Goal: Task Accomplishment & Management: Use online tool/utility

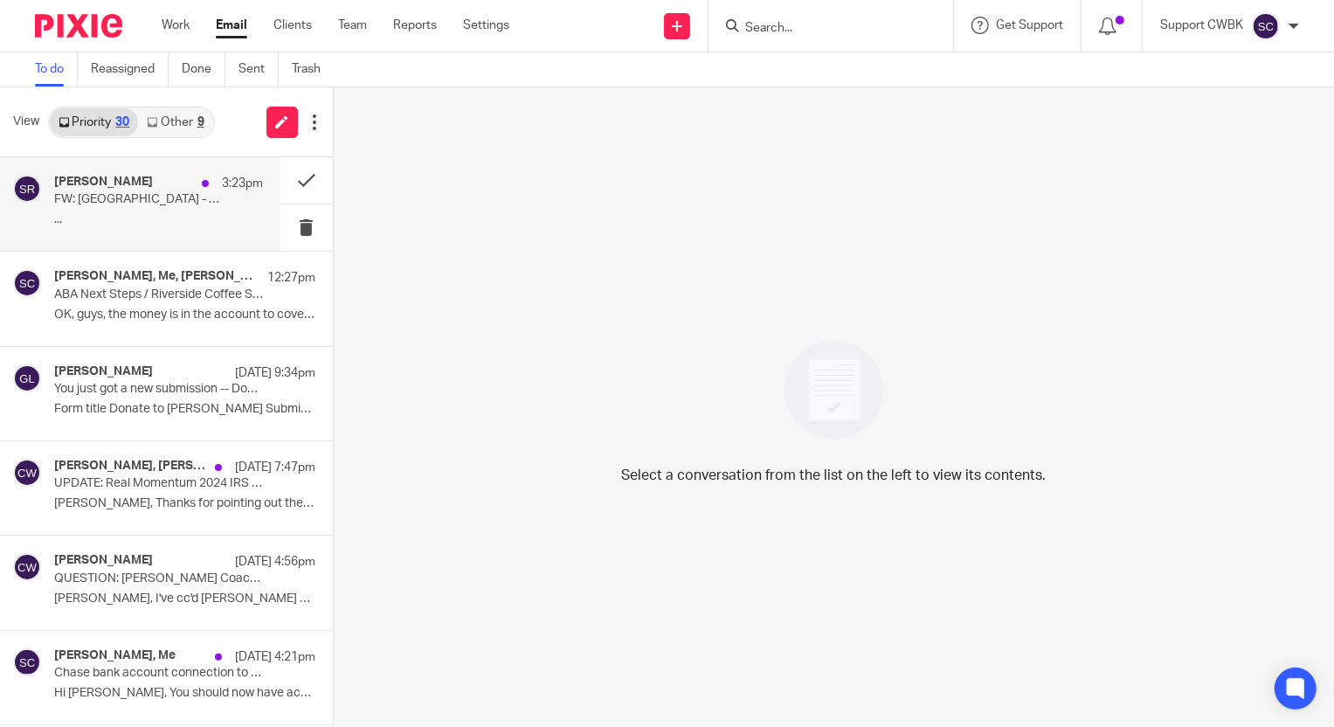
click at [117, 198] on p "FW: [GEOGRAPHIC_DATA] - [STREET_ADDRESS] - Boxes for the Coin Sliders" at bounding box center [137, 199] width 167 height 15
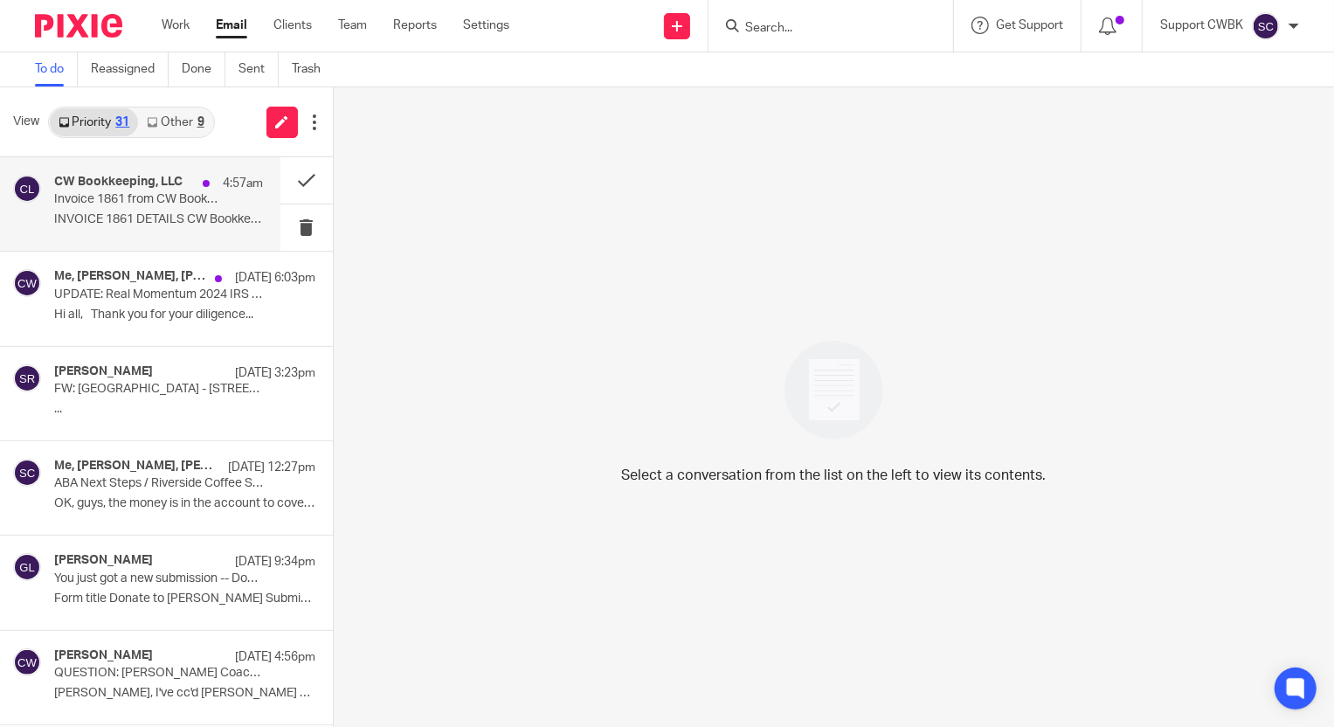
click at [108, 209] on div "CW Bookkeeping, LLC 4:57am Invoice 1861 from CW Bookkeeping, LLC INVOICE 1861 D…" at bounding box center [158, 204] width 209 height 59
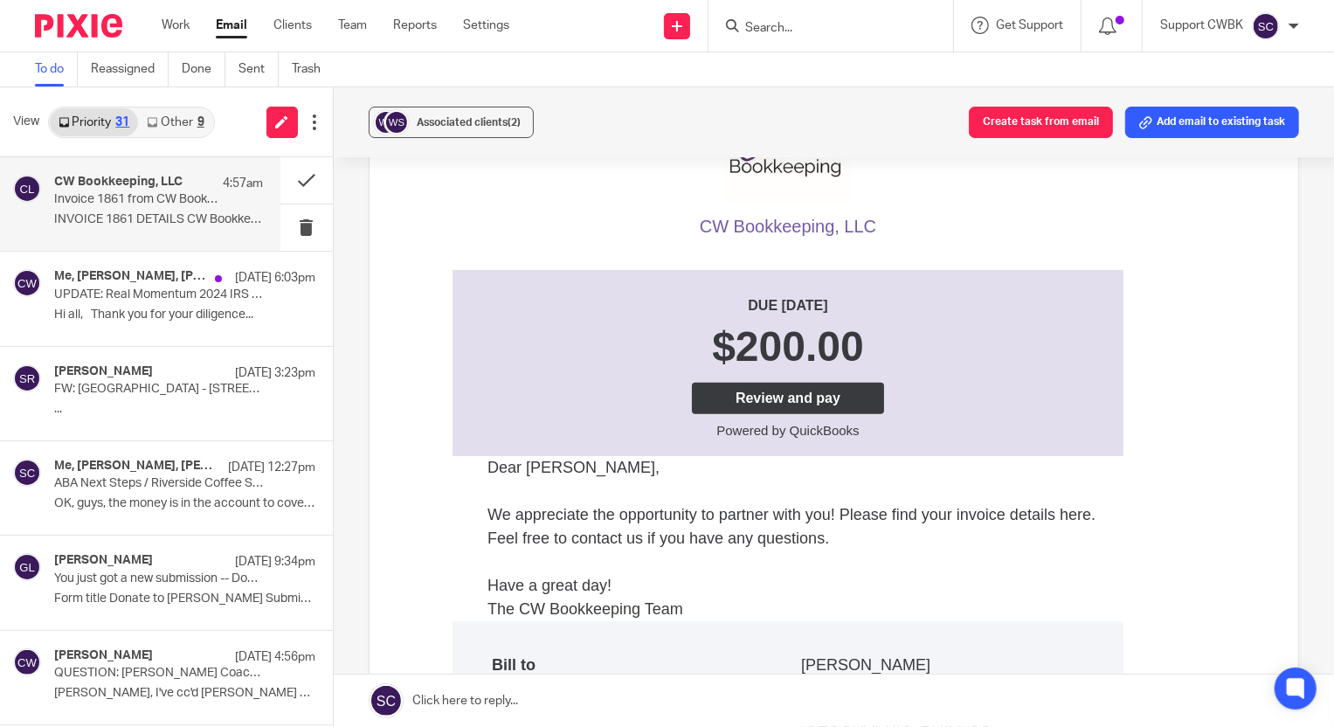
scroll to position [397, 0]
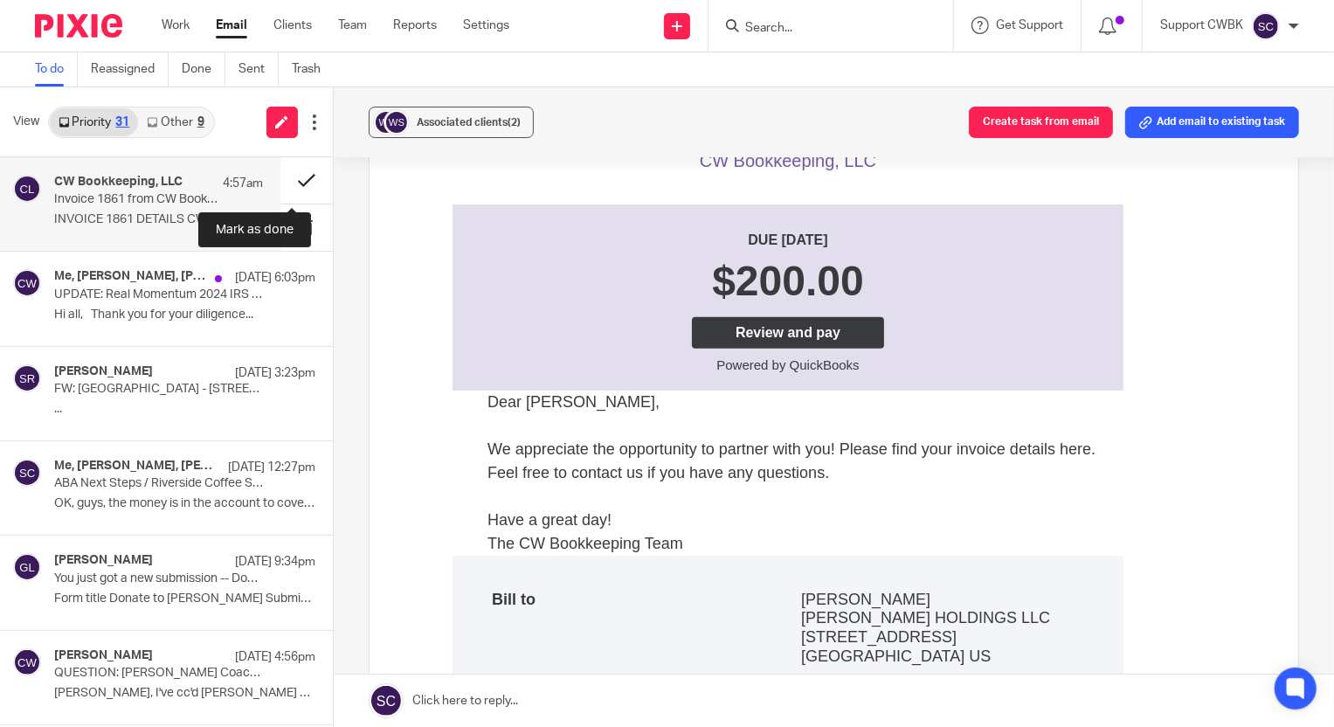
click at [294, 180] on button at bounding box center [306, 180] width 52 height 46
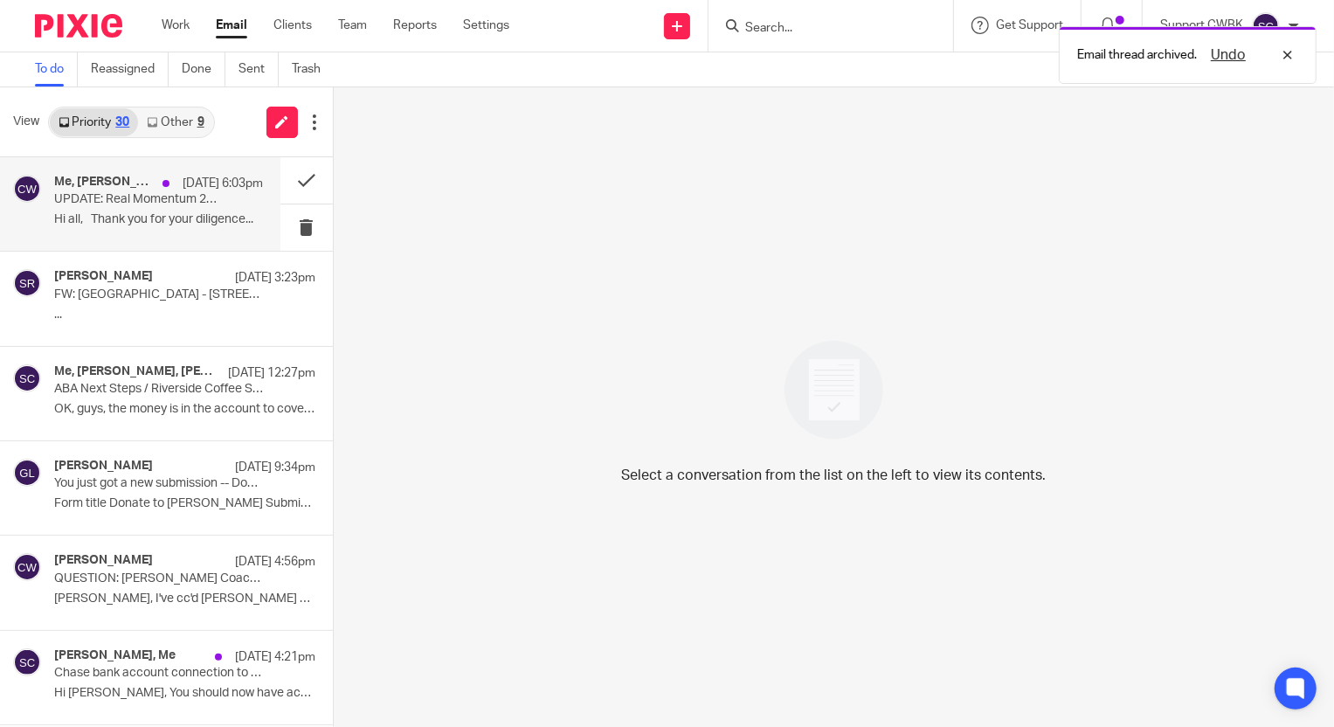
click at [108, 219] on p "Hi all, Thank you for your diligence..." at bounding box center [158, 219] width 209 height 15
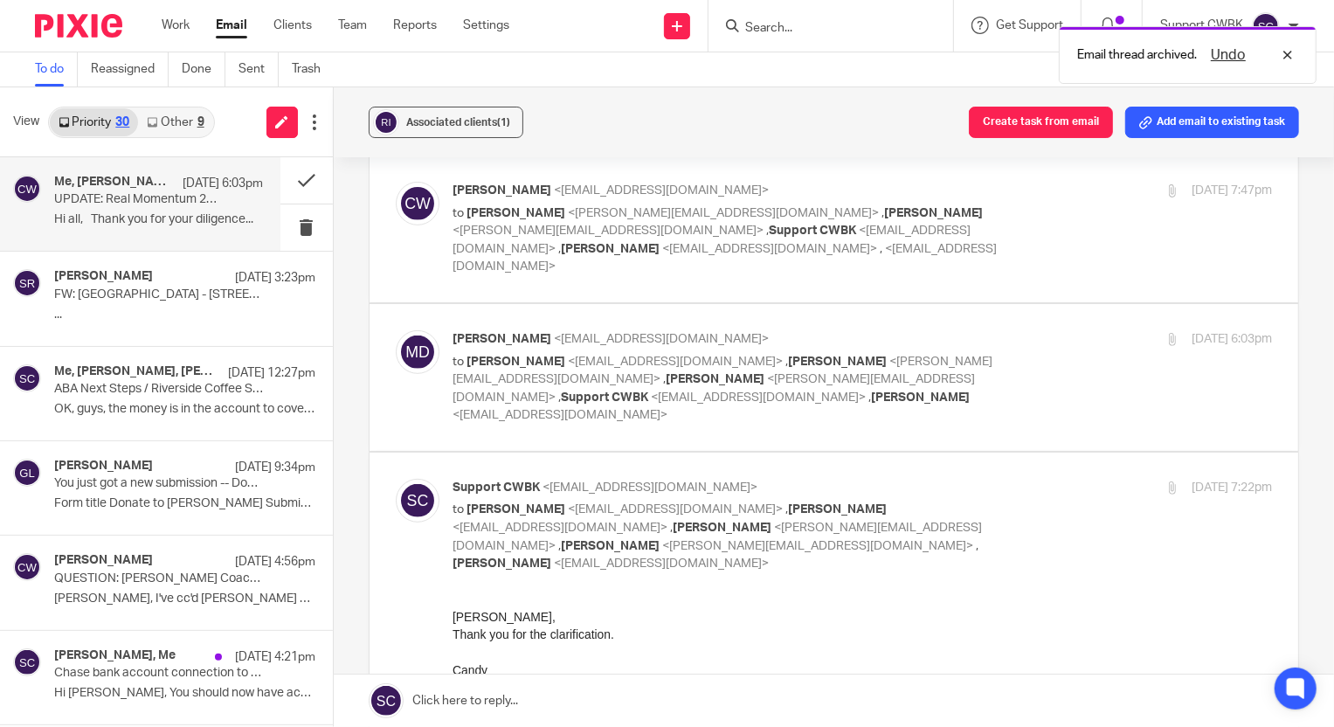
scroll to position [476, 0]
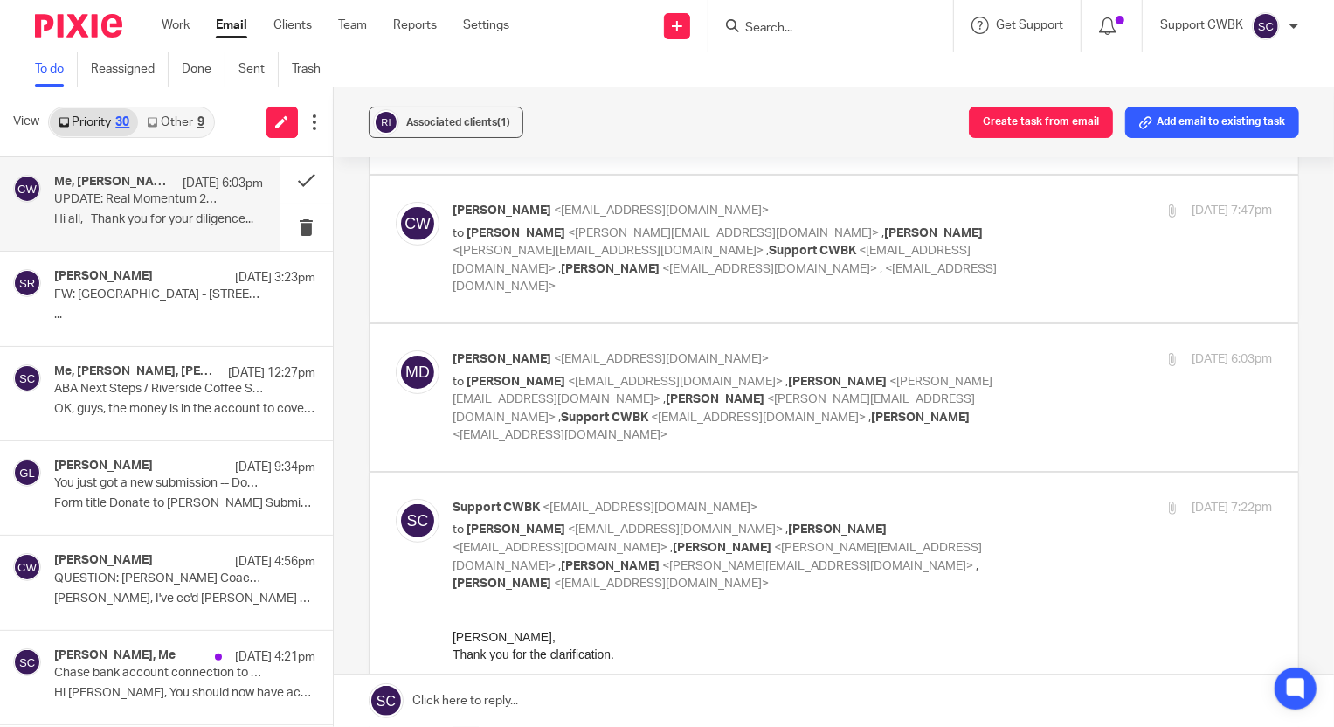
click at [1052, 350] on div "Manuel Diaz-Pineda <mdpineda@criadv.com> to Candance Weaver <accounting@realmom…" at bounding box center [863, 397] width 820 height 94
checkbox input "true"
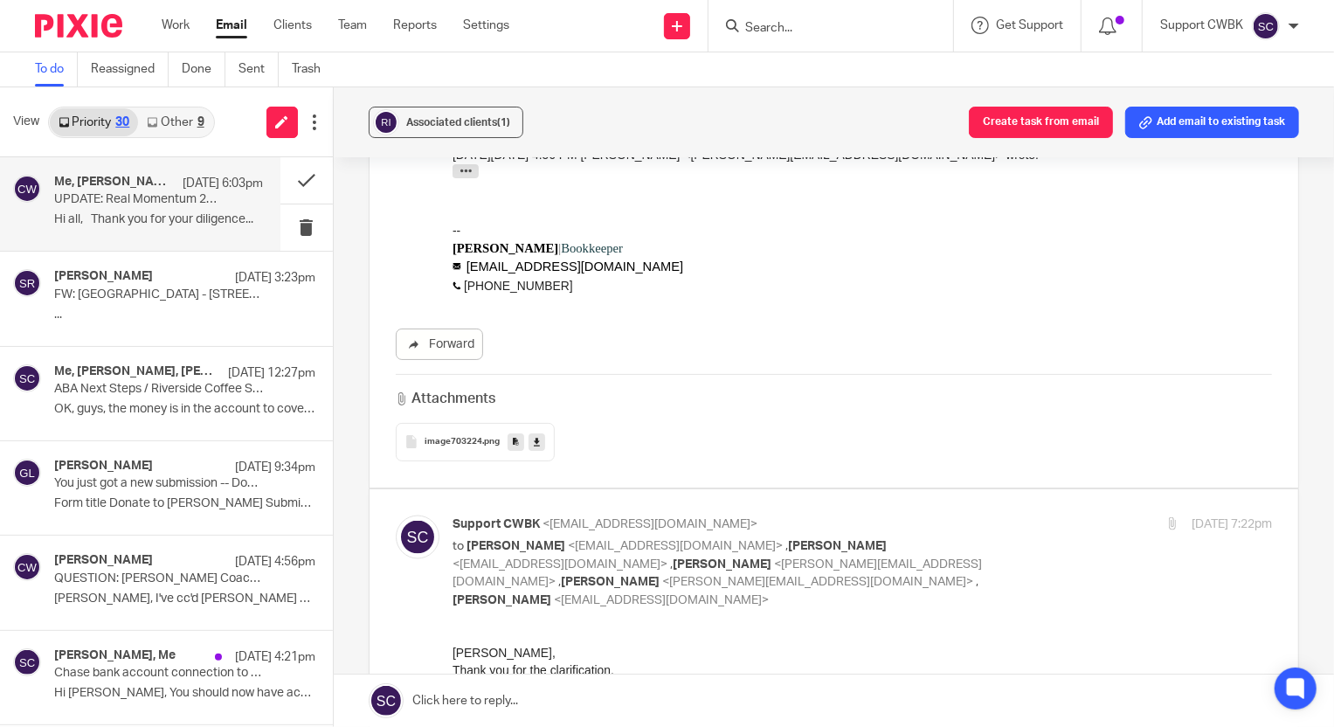
scroll to position [1906, 0]
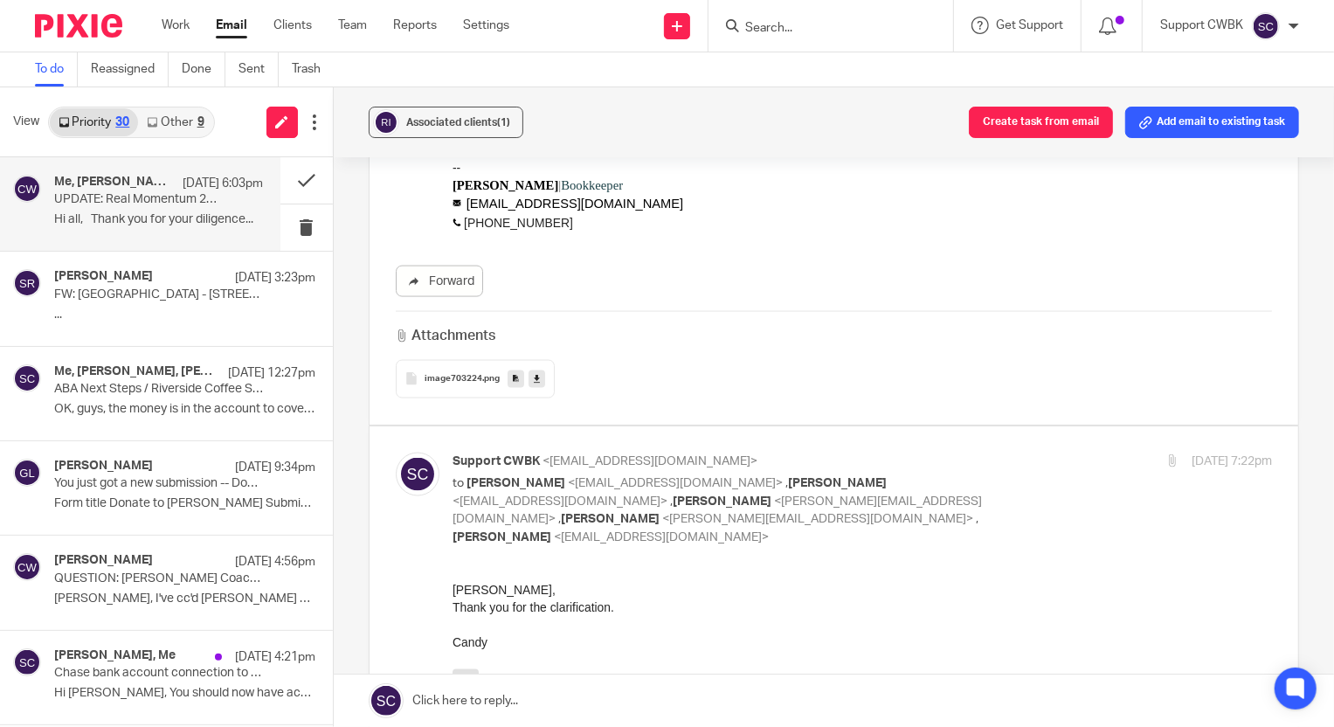
click at [169, 122] on link "Other 9" at bounding box center [175, 122] width 74 height 28
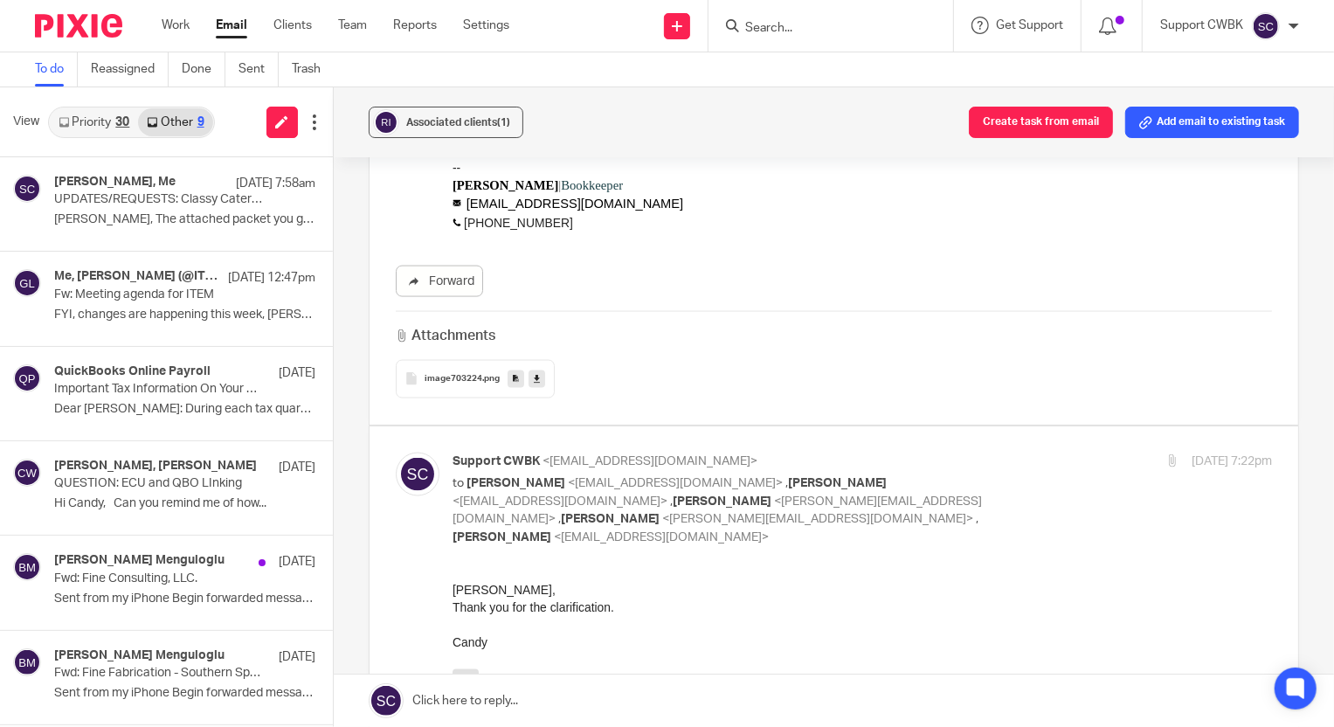
click at [1159, 460] on div "Support CWBK <support@cwbookkeepingservice.com> to Manuel Diaz-Pineda <mdpineda…" at bounding box center [834, 657] width 876 height 408
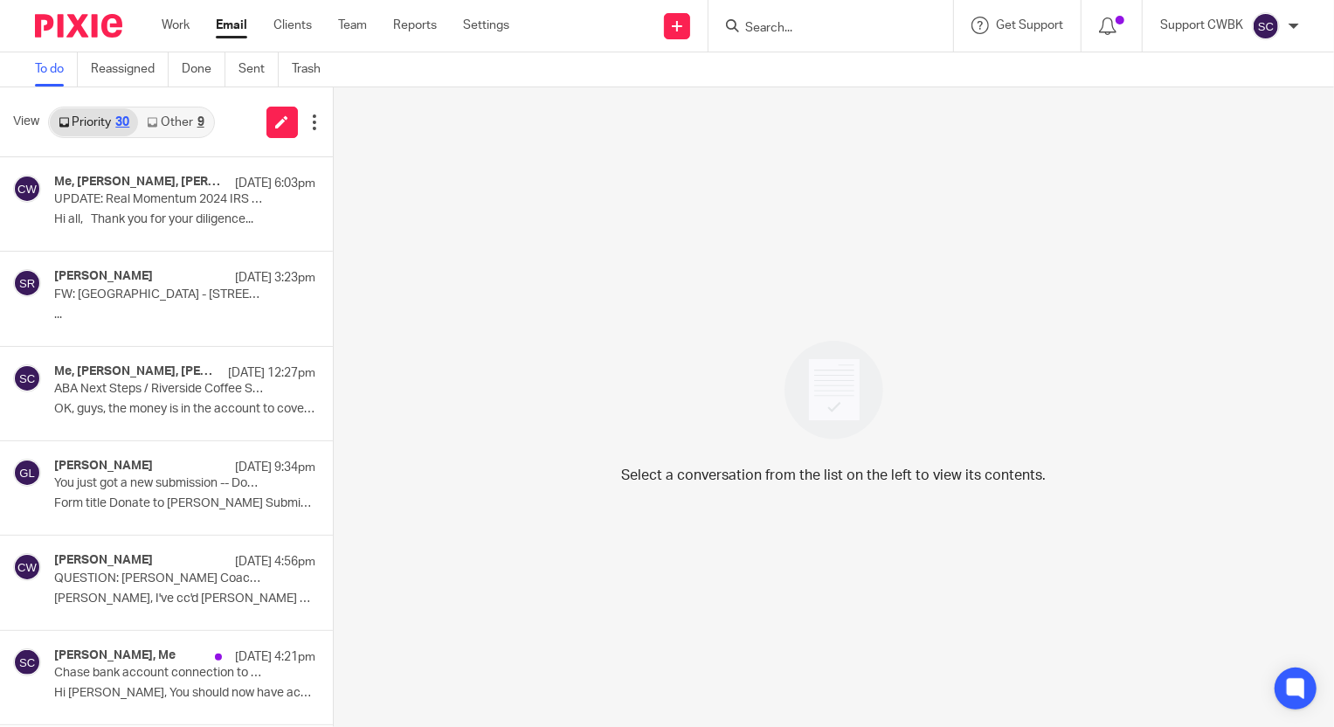
click at [166, 129] on link "Other 9" at bounding box center [175, 122] width 74 height 28
